Goal: Task Accomplishment & Management: Use online tool/utility

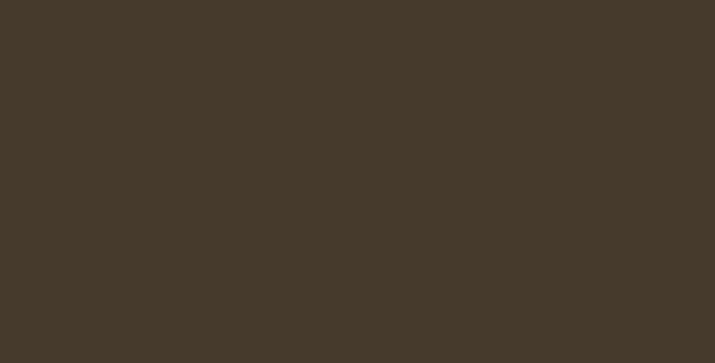
select select "pt-BR"
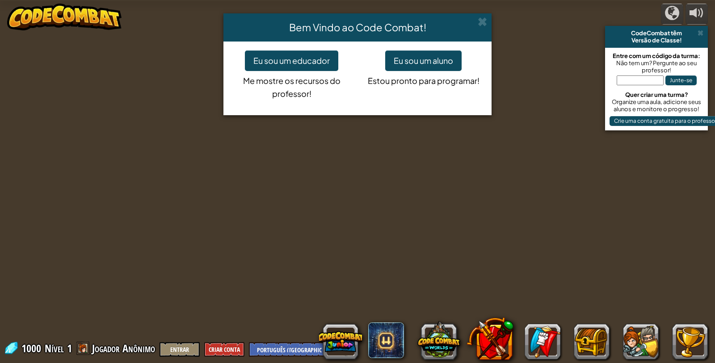
select select "pt-BR"
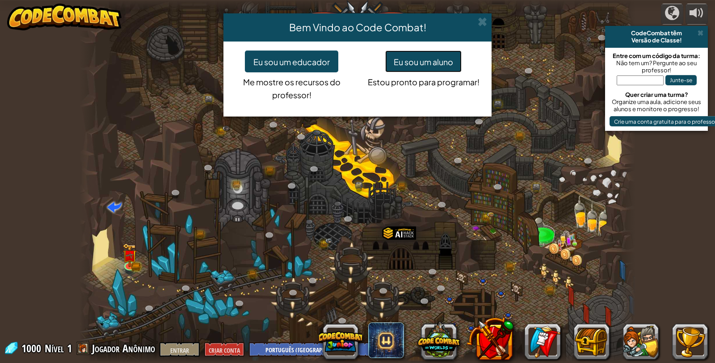
drag, startPoint x: 432, startPoint y: 61, endPoint x: 433, endPoint y: 56, distance: 4.6
click at [432, 60] on font "Eu sou um aluno" at bounding box center [423, 62] width 59 height 10
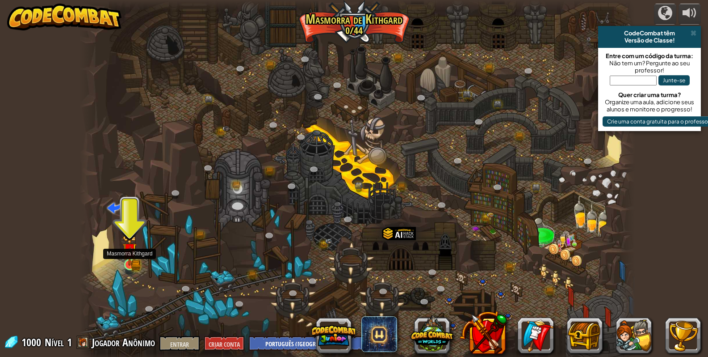
click at [133, 258] on img at bounding box center [129, 249] width 14 height 31
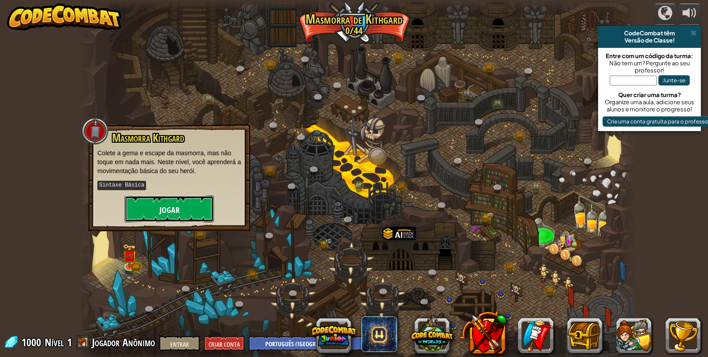
click at [199, 215] on button "Jogar" at bounding box center [169, 208] width 89 height 27
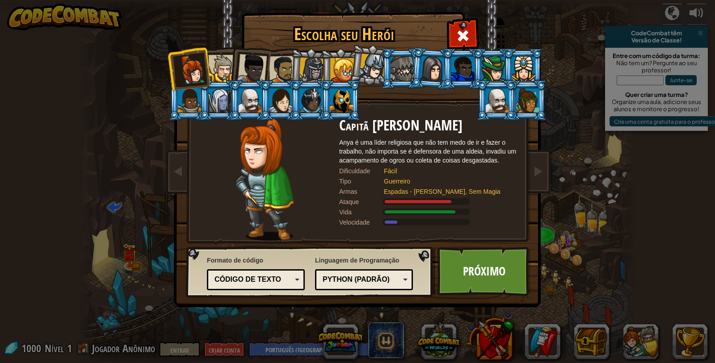
click at [321, 67] on li at bounding box center [340, 68] width 40 height 41
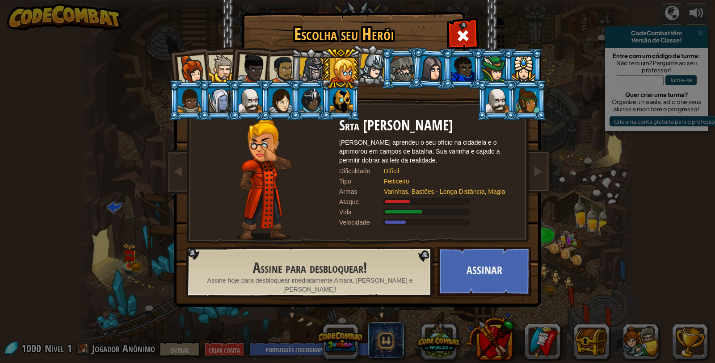
click at [377, 66] on div at bounding box center [372, 67] width 26 height 26
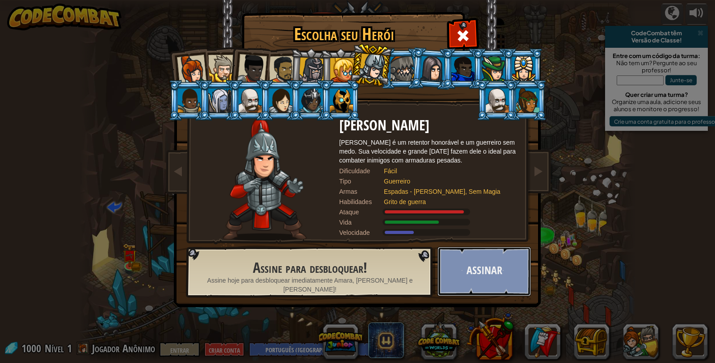
click at [487, 267] on button "Assinar" at bounding box center [484, 271] width 93 height 49
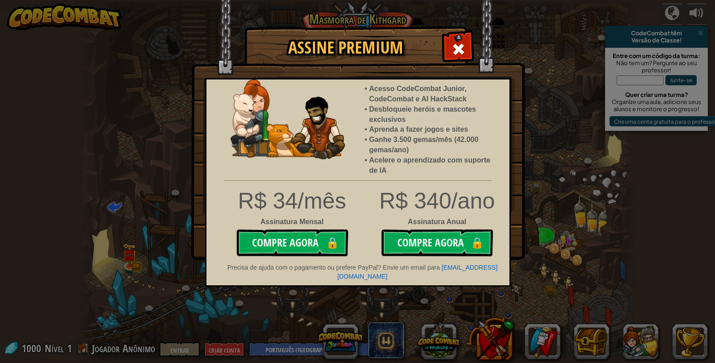
drag, startPoint x: 456, startPoint y: 42, endPoint x: 433, endPoint y: 46, distance: 24.0
click at [455, 43] on div at bounding box center [458, 48] width 28 height 28
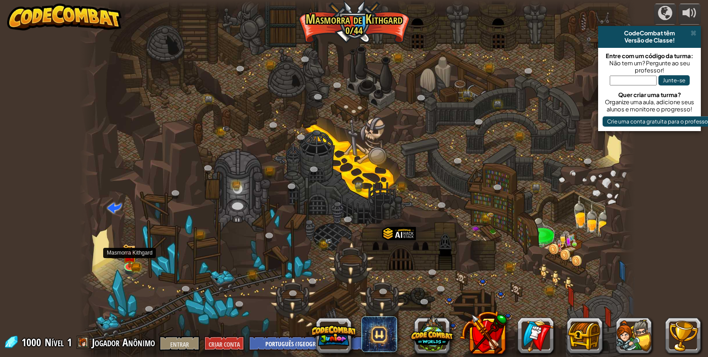
click at [137, 270] on div at bounding box center [358, 181] width 556 height 363
click at [129, 254] on img at bounding box center [130, 250] width 8 height 8
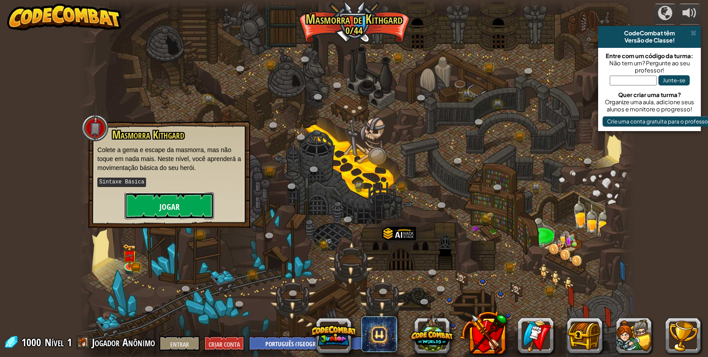
click at [161, 203] on font "Jogar" at bounding box center [170, 206] width 20 height 11
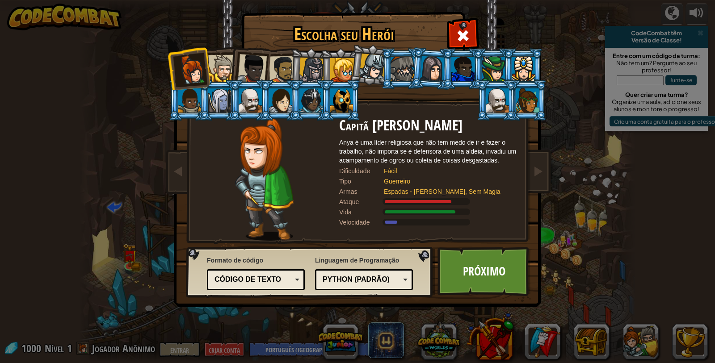
click at [227, 68] on div at bounding box center [221, 68] width 27 height 27
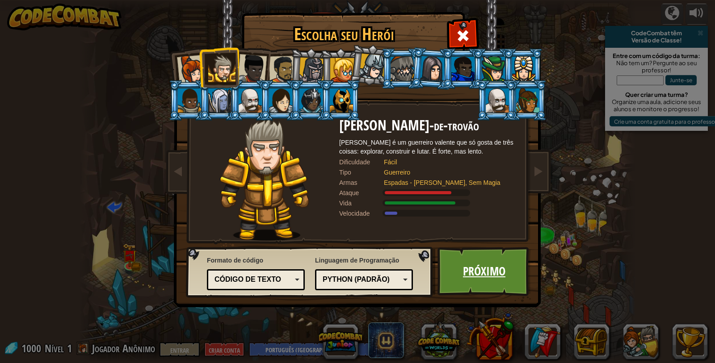
click at [514, 267] on link "Próximo" at bounding box center [484, 271] width 93 height 49
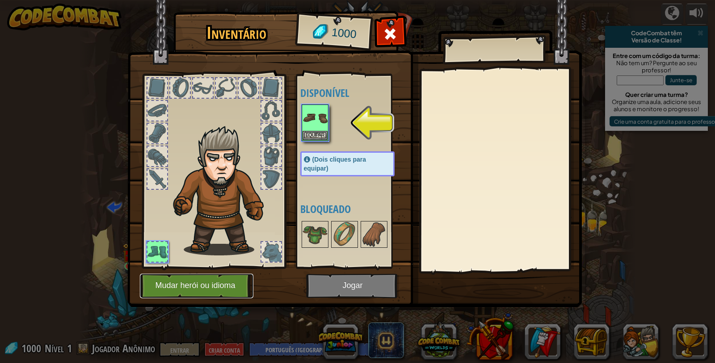
click at [222, 286] on font "Mudar herói ou idioma" at bounding box center [195, 286] width 80 height 9
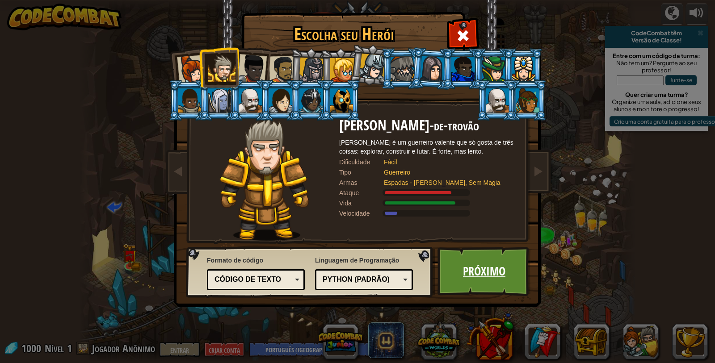
click at [471, 286] on link "Próximo" at bounding box center [484, 271] width 93 height 49
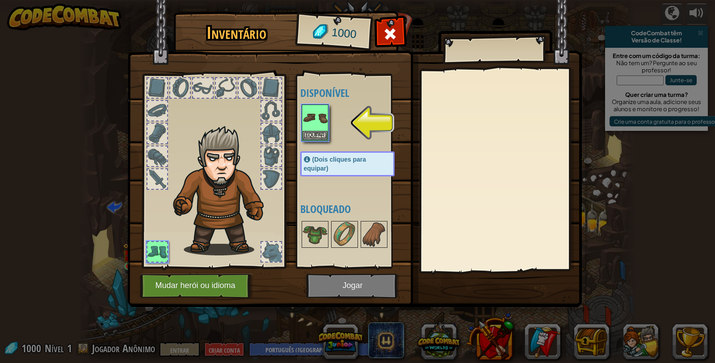
click at [344, 293] on img at bounding box center [354, 145] width 454 height 324
click at [317, 135] on font "Equipar" at bounding box center [315, 134] width 19 height 5
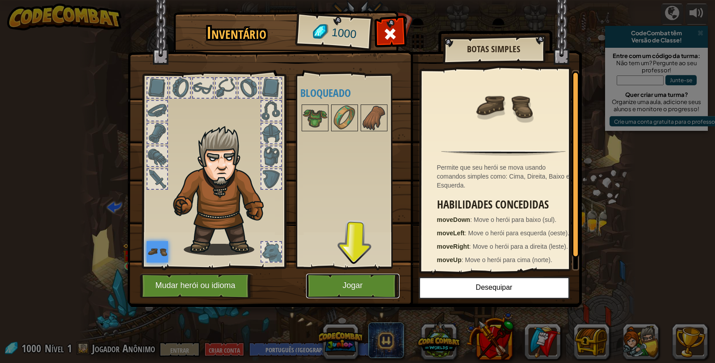
click at [345, 282] on font "Jogar" at bounding box center [352, 286] width 20 height 9
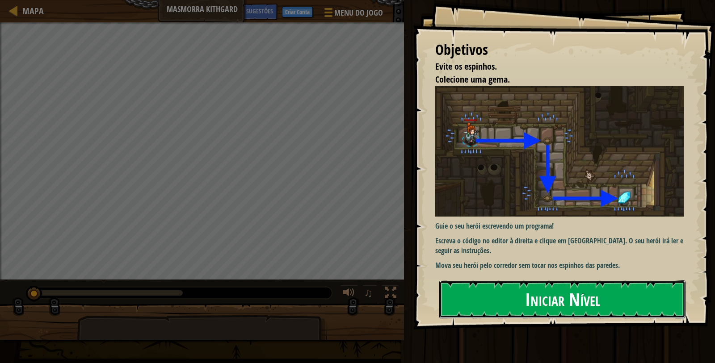
drag, startPoint x: 526, startPoint y: 294, endPoint x: 519, endPoint y: 293, distance: 7.3
click at [526, 294] on font "Iniciar Nível" at bounding box center [562, 299] width 75 height 24
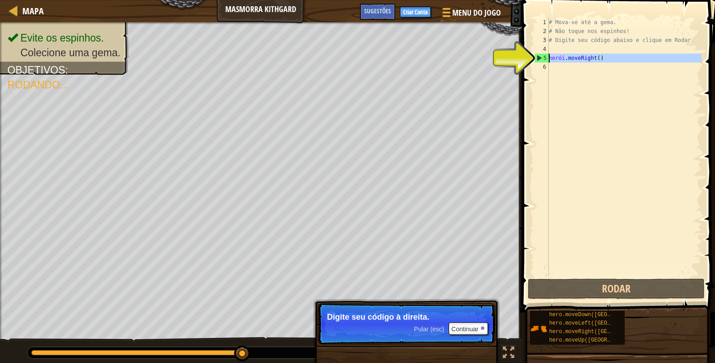
click at [538, 54] on div "5" at bounding box center [542, 58] width 14 height 9
type textarea "hero.moveRight()"
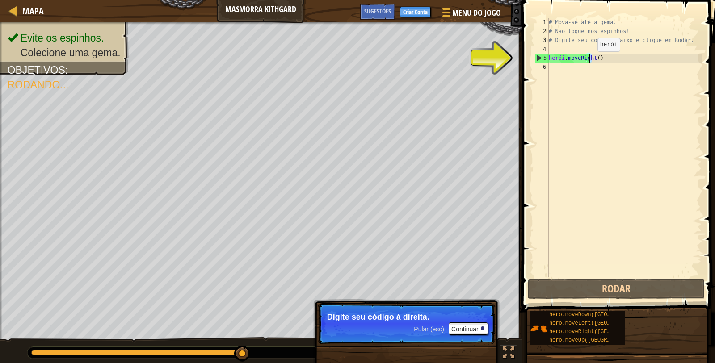
drag, startPoint x: 593, startPoint y: 54, endPoint x: 589, endPoint y: 60, distance: 7.4
click at [589, 60] on div "# Mova-se até a gema. # Não toque nos espinhos! # Digite seu código abaixo e cl…" at bounding box center [624, 156] width 155 height 277
click at [582, 64] on div "# Mova-se até a gema. # Não toque nos espinhos! # Digite seu código abaixo e cl…" at bounding box center [624, 156] width 155 height 277
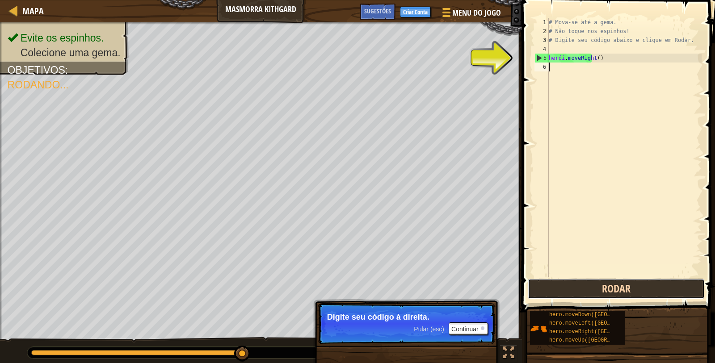
drag, startPoint x: 592, startPoint y: 297, endPoint x: 586, endPoint y: 280, distance: 18.2
click at [589, 288] on button "Rodar" at bounding box center [616, 289] width 177 height 21
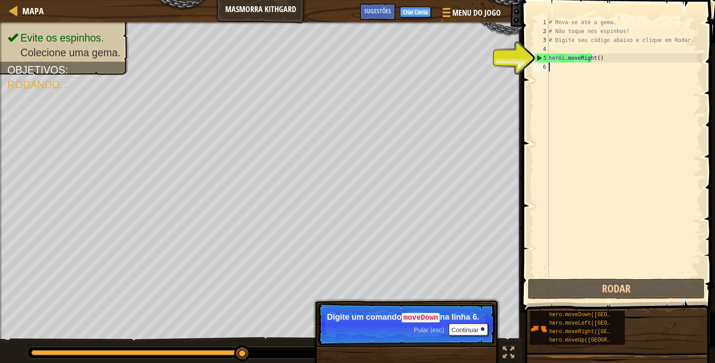
click at [562, 69] on div "# Mova-se até a gema. # Não toque nos espinhos! # Digite seu código abaixo e cl…" at bounding box center [624, 156] width 155 height 277
click at [555, 62] on div "# Mova-se até a gema. # Não toque nos espinhos! # Digite seu código abaixo e cl…" at bounding box center [624, 156] width 155 height 277
type textarea "hero.moveRight()"
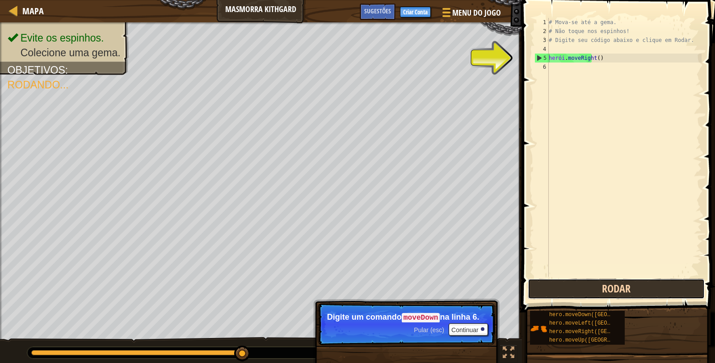
click at [642, 286] on button "Rodar" at bounding box center [616, 289] width 177 height 21
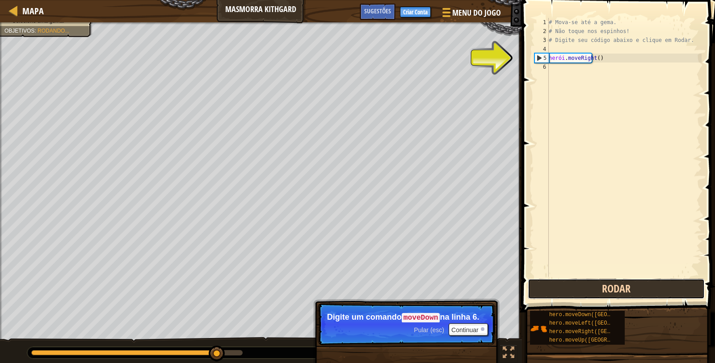
click at [644, 288] on button "Rodar" at bounding box center [616, 289] width 177 height 21
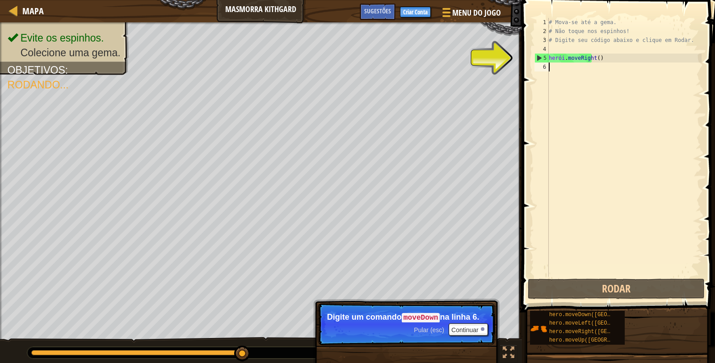
click at [560, 67] on div "# Mova-se até a gema. # Não toque nos espinhos! # Digite seu código abaixo e cl…" at bounding box center [624, 156] width 155 height 277
drag, startPoint x: 558, startPoint y: 62, endPoint x: 353, endPoint y: 23, distance: 208.7
click at [546, 59] on div "1 2 3 4 5 6 # Mova-se até a gema. # Não toque nos espinhos! # Digite seu código…" at bounding box center [617, 147] width 169 height 259
type textarea "hero.moveRight()"
